Goal: Task Accomplishment & Management: Manage account settings

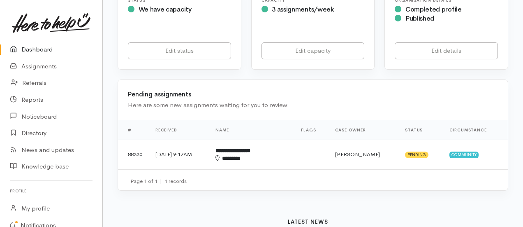
scroll to position [191, 0]
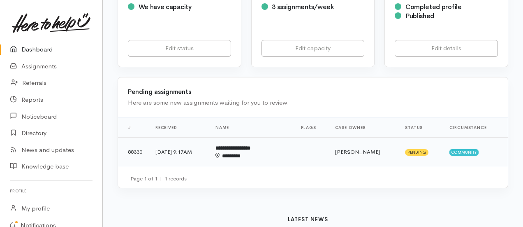
click at [302, 156] on td at bounding box center [311, 152] width 34 height 30
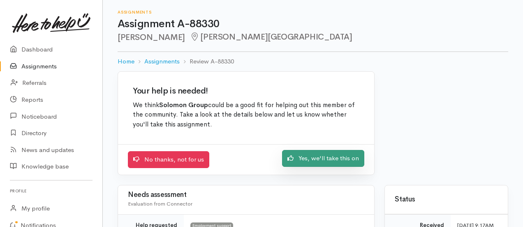
click at [304, 162] on link "Yes, we'll take this on" at bounding box center [323, 158] width 82 height 17
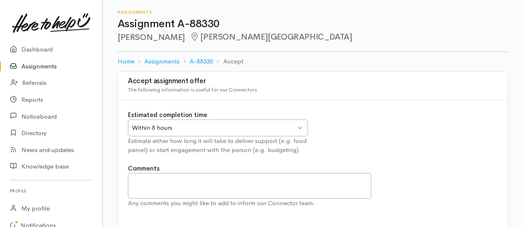
click at [297, 134] on div "Within 8 hours Within 8 hours" at bounding box center [218, 127] width 180 height 17
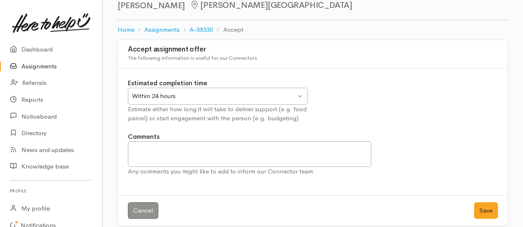
scroll to position [32, 0]
click at [190, 149] on textarea "Comments" at bounding box center [249, 153] width 243 height 25
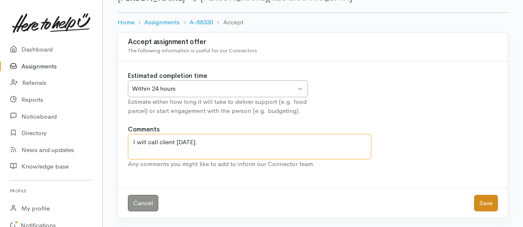
type textarea "I will call client today."
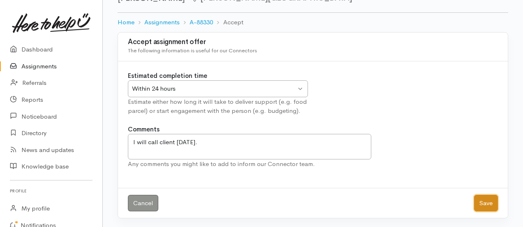
click at [491, 203] on button "Save" at bounding box center [486, 203] width 24 height 17
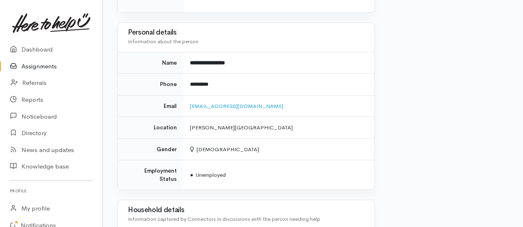
scroll to position [560, 0]
